Goal: Information Seeking & Learning: Learn about a topic

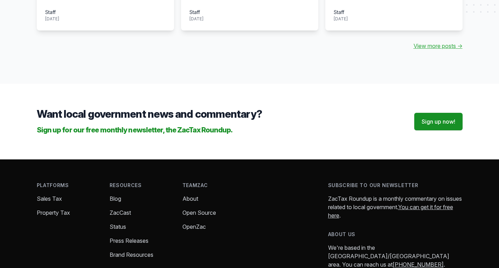
scroll to position [875, 0]
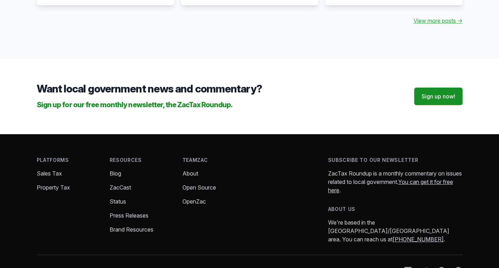
click at [187, 170] on link "About" at bounding box center [190, 173] width 16 height 7
click at [197, 184] on link "Open Source" at bounding box center [199, 187] width 34 height 7
click at [194, 198] on link "OpenZac" at bounding box center [193, 201] width 23 height 7
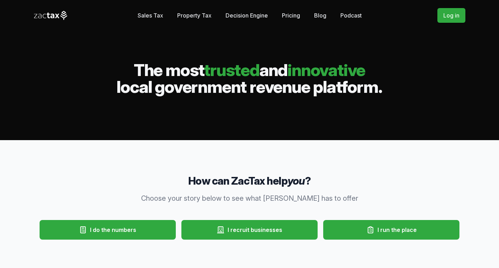
click at [285, 15] on link "Pricing" at bounding box center [291, 15] width 18 height 14
